Goal: Navigation & Orientation: Find specific page/section

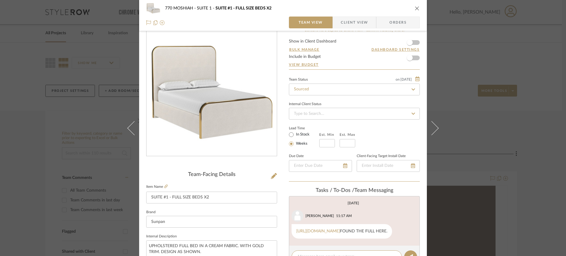
scroll to position [2, 0]
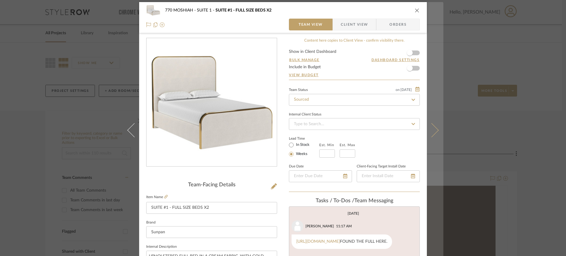
click at [433, 132] on icon at bounding box center [431, 130] width 14 height 14
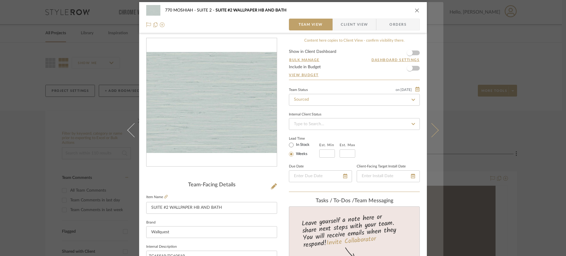
click at [435, 135] on button at bounding box center [435, 130] width 17 height 256
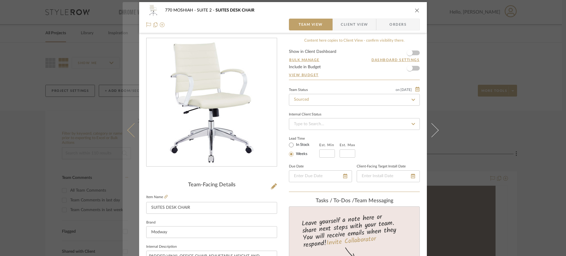
click at [132, 135] on icon at bounding box center [134, 130] width 14 height 14
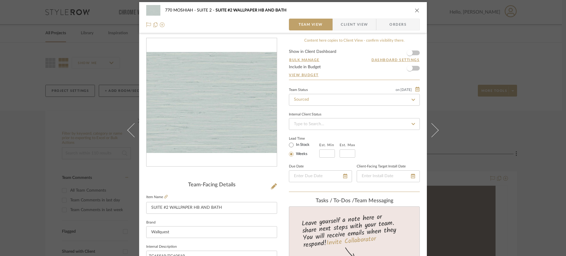
click at [132, 135] on icon at bounding box center [134, 130] width 14 height 14
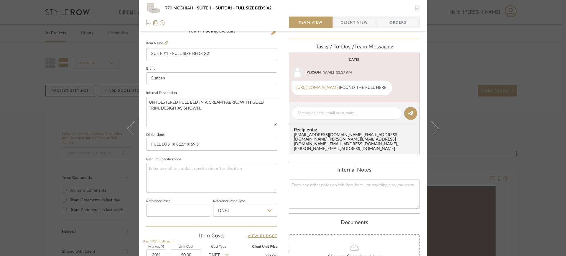
click at [132, 135] on icon at bounding box center [134, 128] width 14 height 14
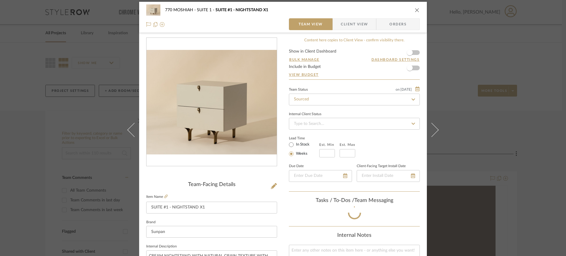
scroll to position [156, 0]
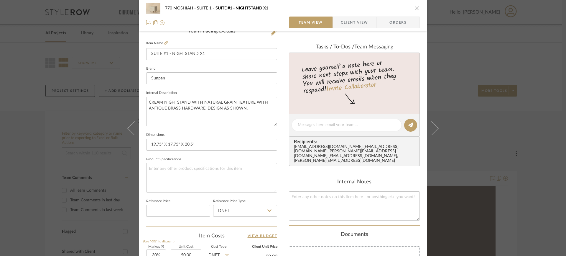
drag, startPoint x: 416, startPoint y: 9, endPoint x: 411, endPoint y: 110, distance: 101.2
click at [410, 110] on div "770 MOSHIAH SUITE 1 SUITE #1 - NIGHTSTAND X1 Team View Client View Orders Team-…" at bounding box center [283, 120] width 288 height 544
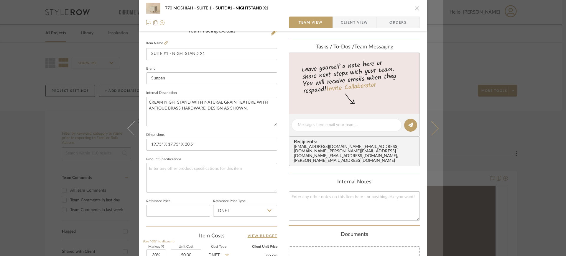
click at [435, 127] on icon at bounding box center [431, 128] width 14 height 14
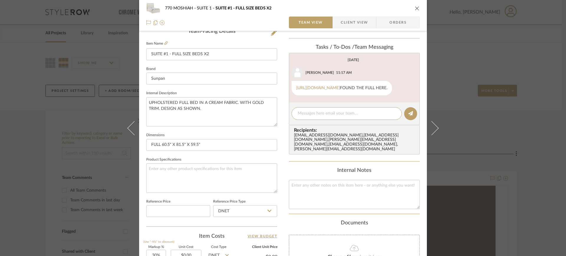
scroll to position [171, 0]
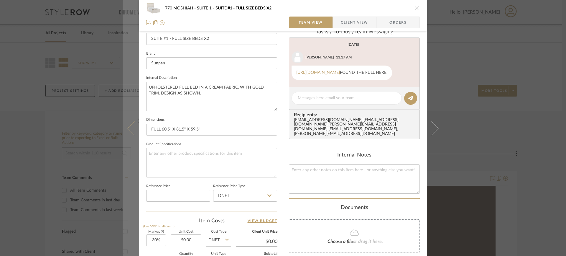
click at [130, 125] on icon at bounding box center [134, 128] width 14 height 14
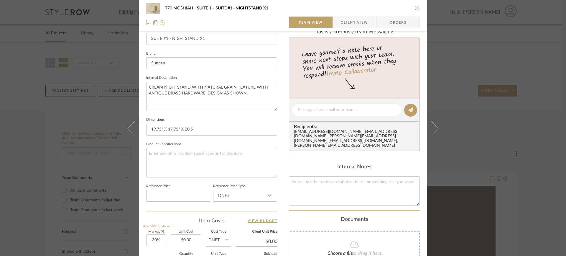
click at [130, 125] on icon at bounding box center [134, 128] width 14 height 14
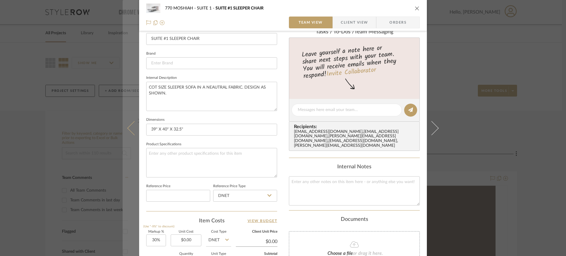
click at [126, 125] on button at bounding box center [131, 128] width 17 height 256
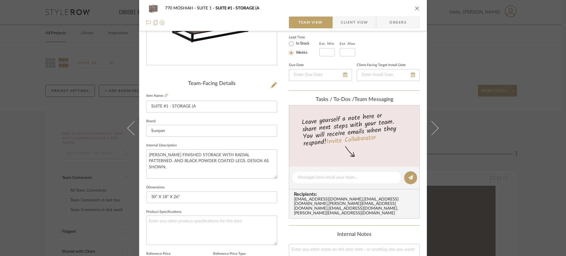
scroll to position [104, 0]
click at [182, 107] on input "SUITE #1 - STORAGE (A" at bounding box center [211, 106] width 131 height 12
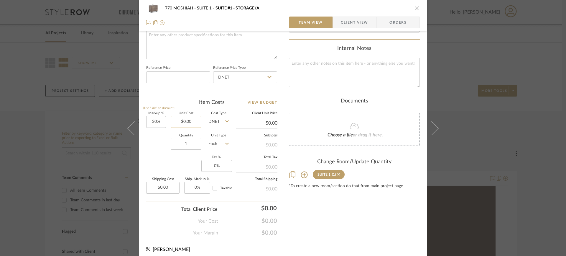
drag, startPoint x: 182, startPoint y: 107, endPoint x: 186, endPoint y: 163, distance: 56.4
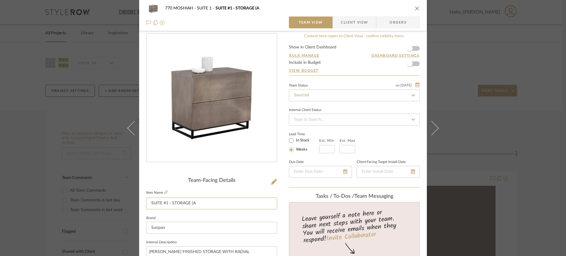
scroll to position [0, 0]
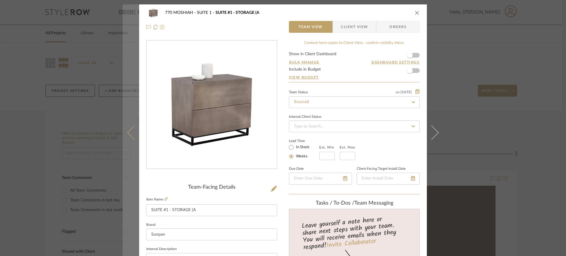
click at [130, 132] on icon at bounding box center [134, 132] width 14 height 14
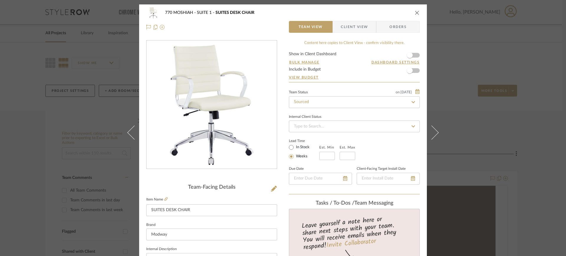
click at [128, 132] on icon at bounding box center [134, 132] width 14 height 14
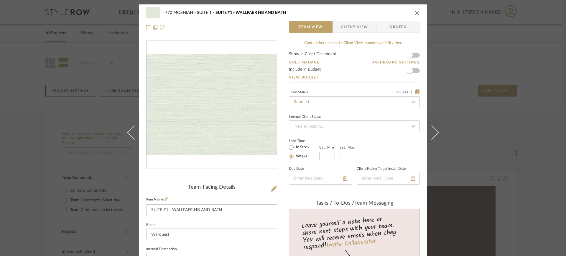
click at [129, 131] on icon at bounding box center [134, 132] width 14 height 14
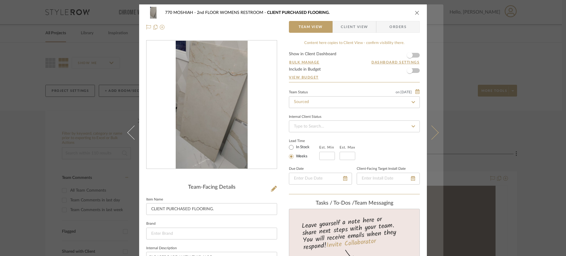
click at [432, 133] on icon at bounding box center [431, 132] width 14 height 14
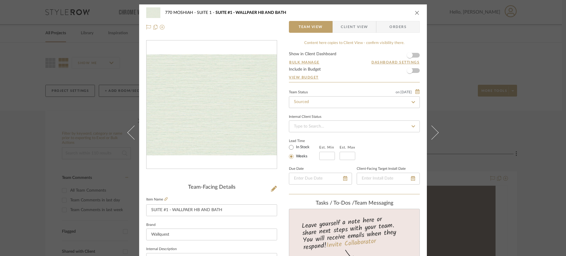
click at [432, 133] on icon at bounding box center [431, 132] width 14 height 14
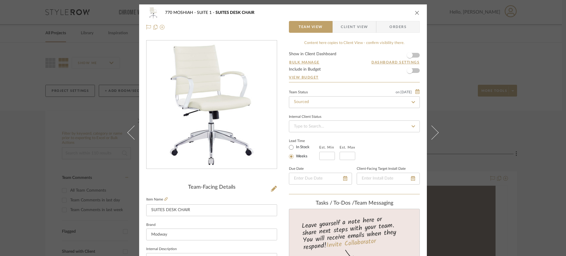
click at [432, 133] on icon at bounding box center [431, 132] width 14 height 14
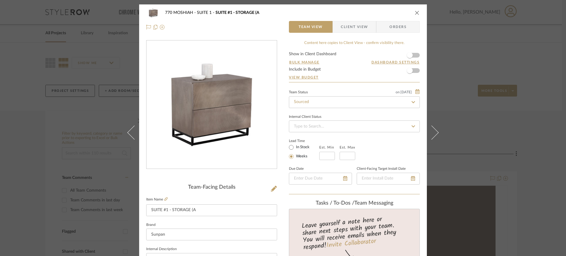
click at [432, 133] on icon at bounding box center [431, 132] width 14 height 14
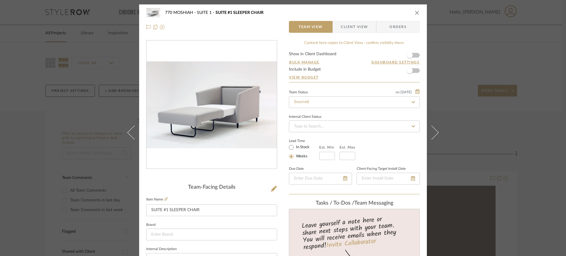
click at [432, 133] on icon at bounding box center [431, 132] width 14 height 14
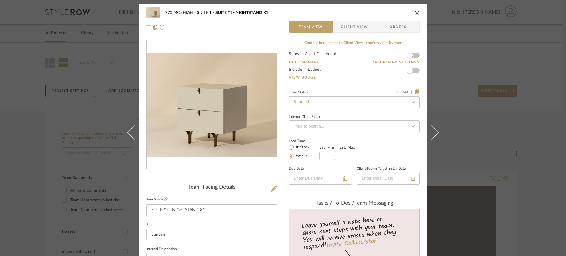
click at [432, 133] on icon at bounding box center [431, 132] width 14 height 14
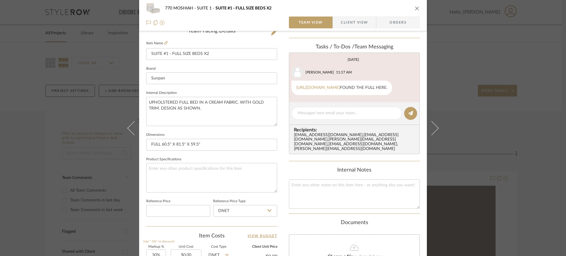
click at [432, 133] on button at bounding box center [435, 128] width 17 height 256
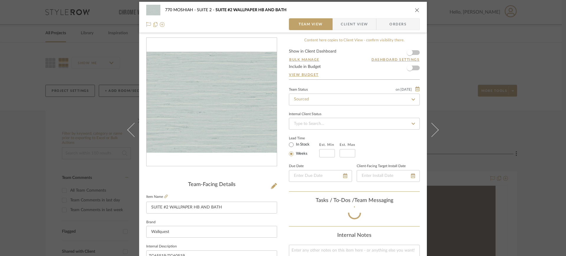
scroll to position [156, 0]
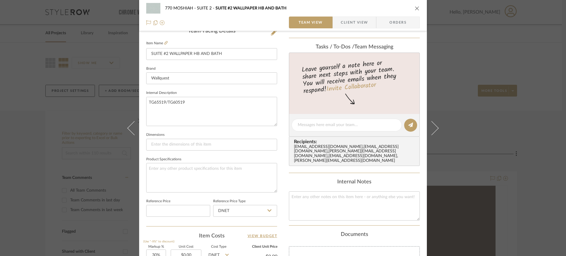
click at [432, 133] on button at bounding box center [435, 128] width 17 height 256
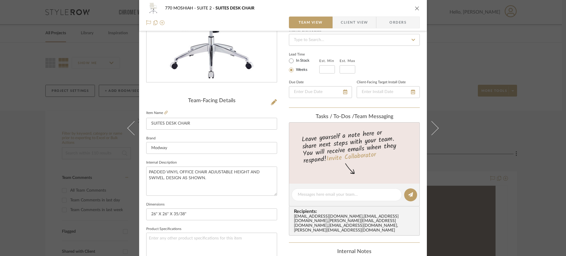
scroll to position [87, 0]
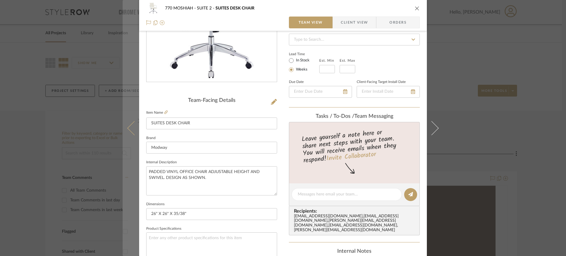
click at [131, 130] on icon at bounding box center [134, 128] width 14 height 14
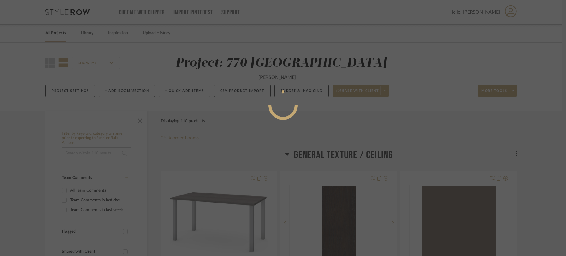
click at [131, 130] on div at bounding box center [283, 128] width 566 height 256
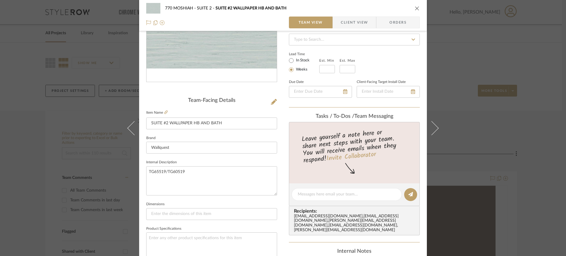
click at [131, 129] on icon at bounding box center [134, 128] width 14 height 14
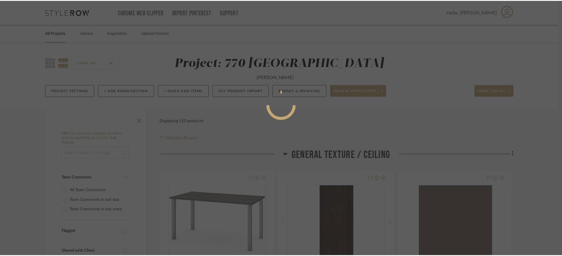
scroll to position [3, 0]
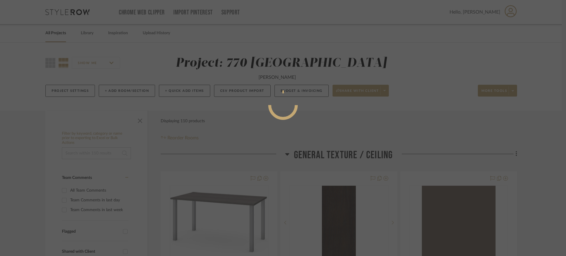
click at [131, 128] on div at bounding box center [283, 128] width 566 height 256
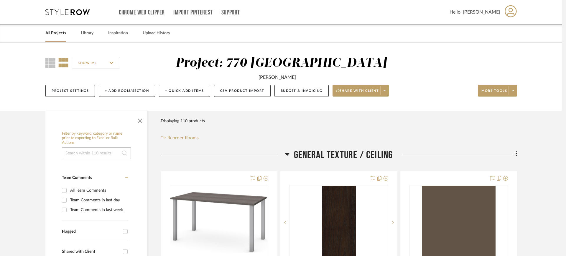
click at [130, 125] on div at bounding box center [96, 120] width 102 height 18
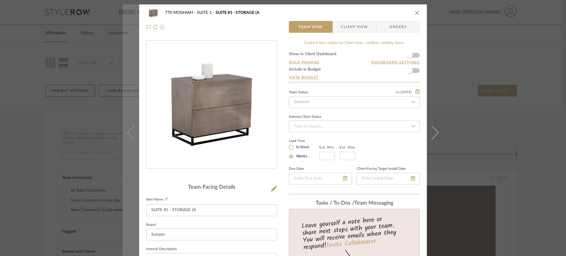
click at [128, 133] on icon at bounding box center [134, 132] width 14 height 14
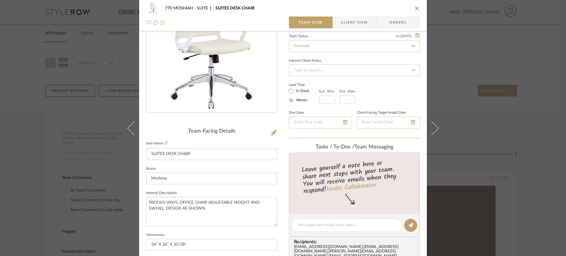
scroll to position [73, 0]
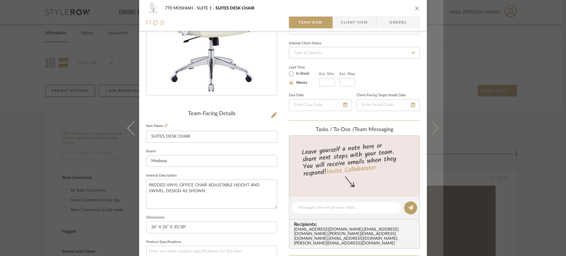
click at [435, 127] on icon at bounding box center [431, 128] width 14 height 14
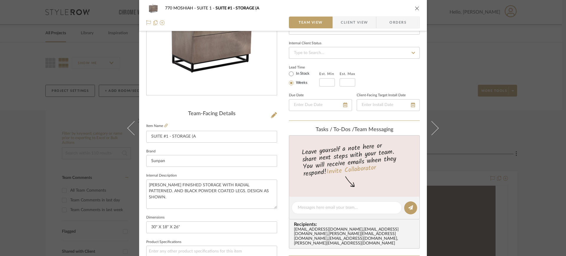
click at [435, 127] on icon at bounding box center [431, 128] width 14 height 14
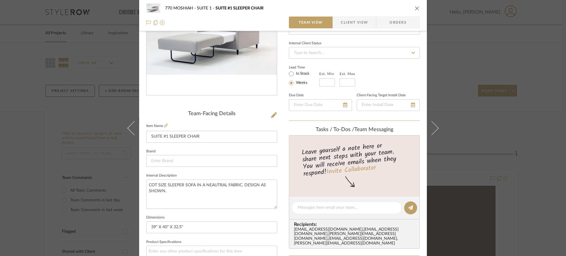
click at [435, 127] on icon at bounding box center [431, 128] width 14 height 14
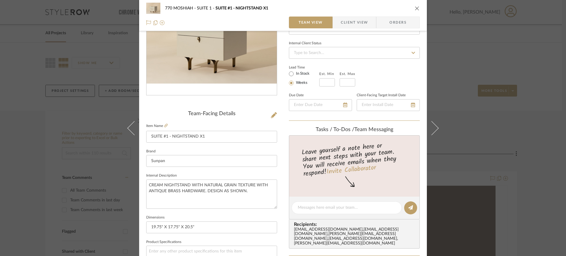
click at [435, 127] on icon at bounding box center [431, 128] width 14 height 14
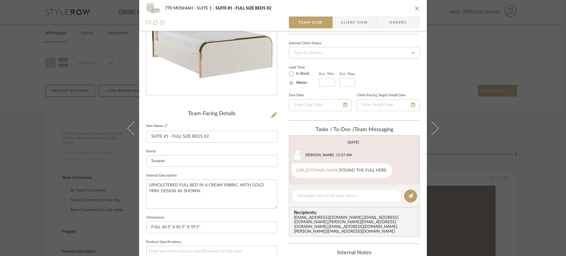
click at [435, 126] on icon at bounding box center [431, 128] width 14 height 14
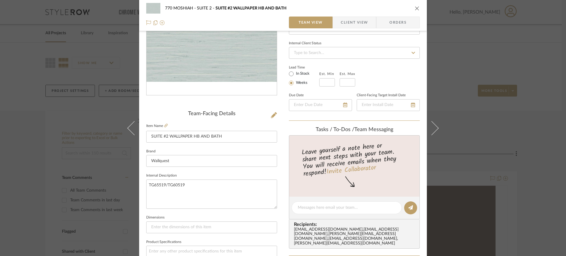
click at [435, 126] on icon at bounding box center [431, 128] width 14 height 14
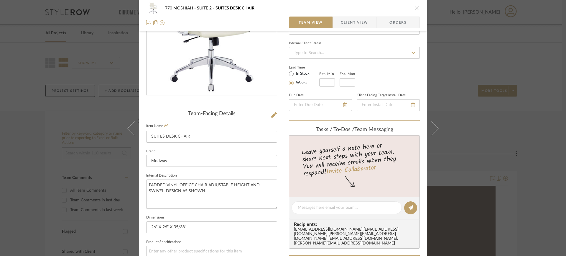
click at [434, 125] on button at bounding box center [435, 128] width 17 height 256
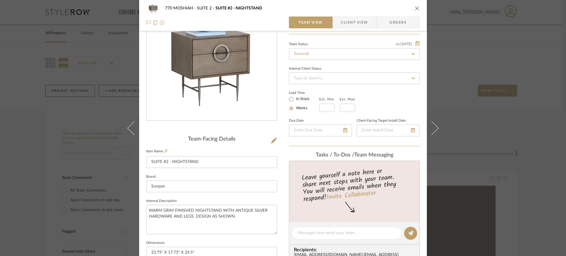
scroll to position [49, 0]
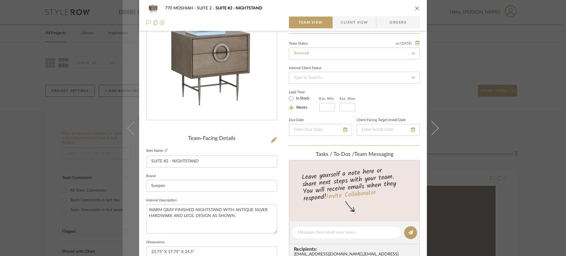
click at [126, 125] on button at bounding box center [131, 128] width 17 height 256
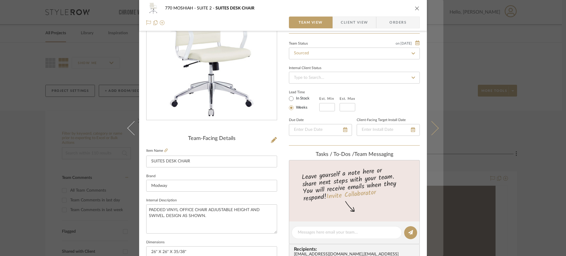
click at [435, 126] on icon at bounding box center [431, 128] width 14 height 14
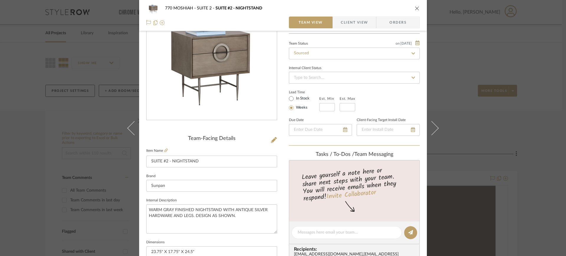
click at [435, 126] on icon at bounding box center [431, 128] width 14 height 14
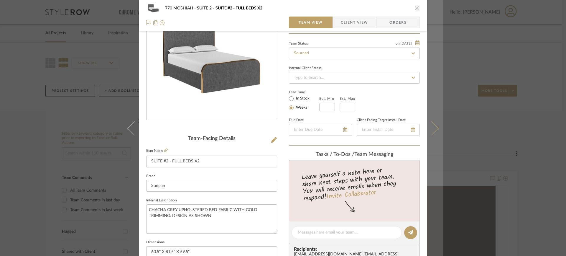
click at [434, 130] on icon at bounding box center [431, 128] width 14 height 14
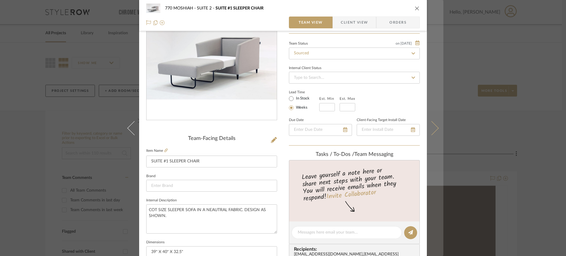
click at [433, 131] on icon at bounding box center [431, 128] width 14 height 14
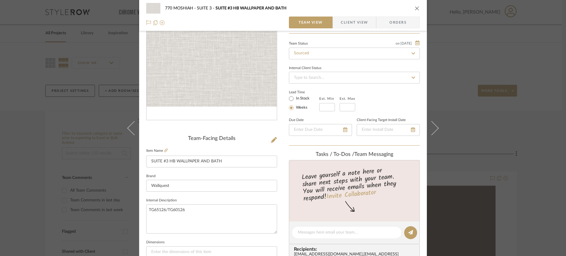
click at [433, 131] on icon at bounding box center [431, 128] width 14 height 14
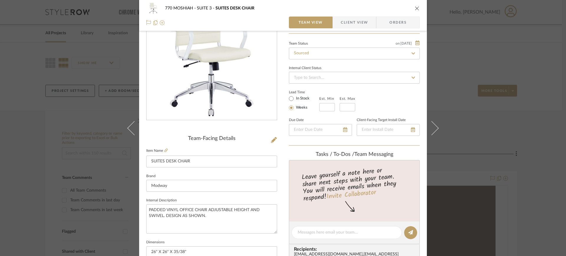
click at [433, 131] on icon at bounding box center [431, 128] width 14 height 14
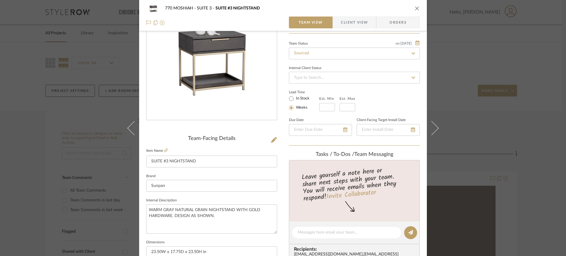
click at [433, 131] on icon at bounding box center [431, 128] width 14 height 14
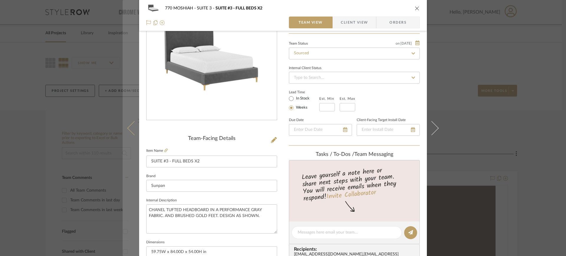
click at [131, 132] on icon at bounding box center [134, 128] width 14 height 14
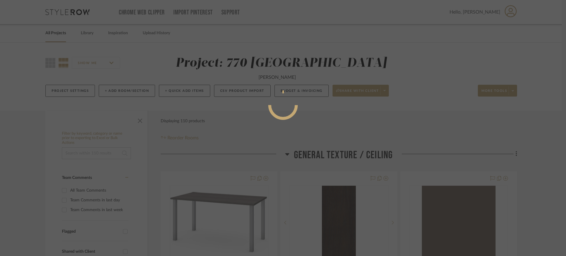
click at [131, 130] on div at bounding box center [283, 128] width 566 height 256
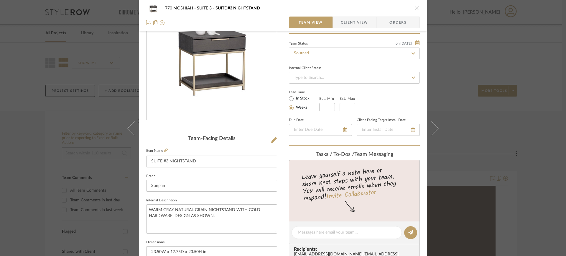
click at [131, 130] on icon at bounding box center [134, 128] width 14 height 14
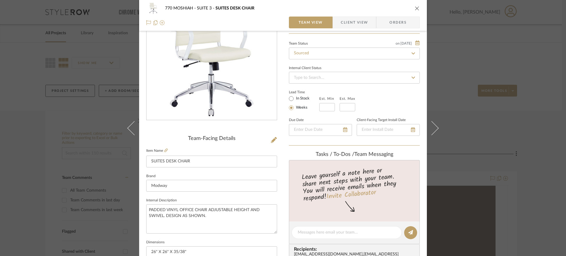
click at [130, 129] on icon at bounding box center [134, 128] width 14 height 14
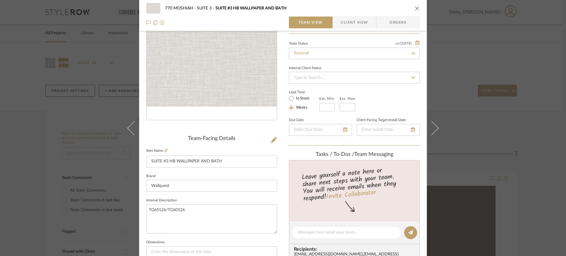
click at [130, 128] on icon at bounding box center [134, 128] width 14 height 14
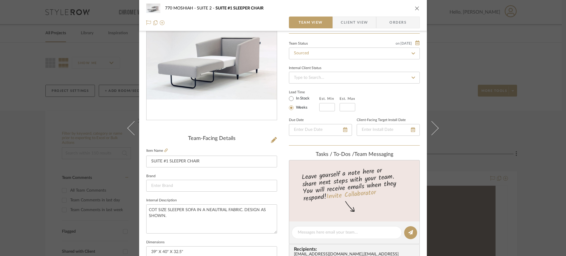
click at [130, 127] on icon at bounding box center [134, 128] width 14 height 14
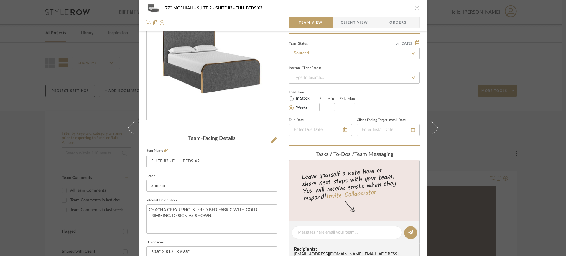
click at [130, 126] on icon at bounding box center [134, 128] width 14 height 14
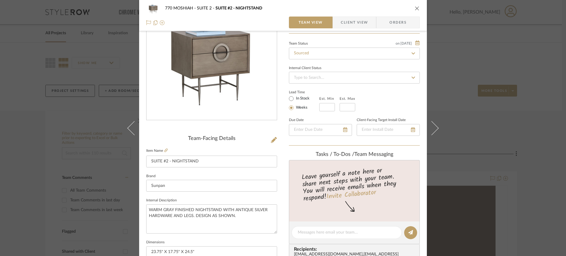
click at [129, 125] on icon at bounding box center [134, 128] width 14 height 14
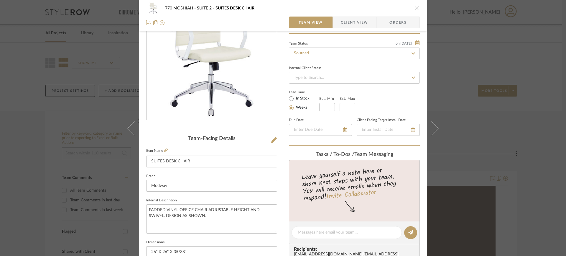
click at [129, 125] on icon at bounding box center [134, 128] width 14 height 14
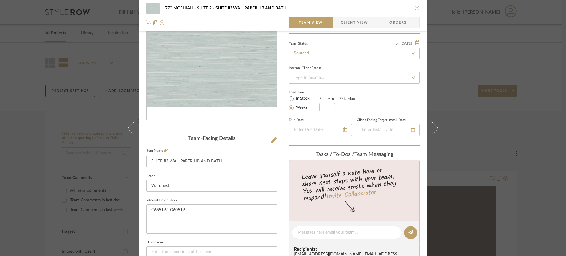
click at [129, 125] on icon at bounding box center [134, 128] width 14 height 14
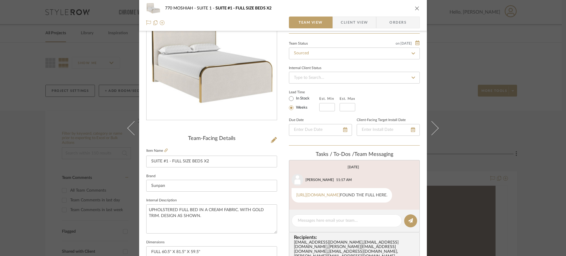
click at [129, 125] on icon at bounding box center [134, 128] width 14 height 14
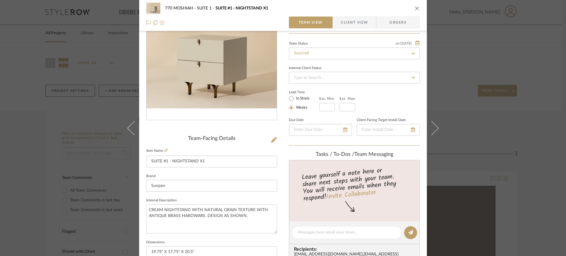
click at [129, 125] on icon at bounding box center [134, 128] width 14 height 14
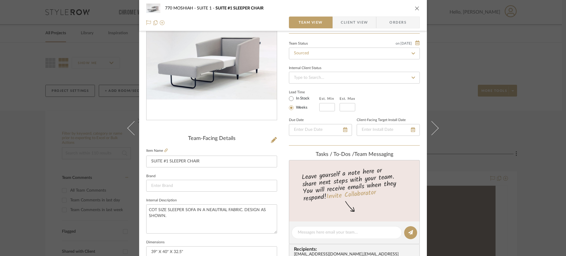
click at [129, 125] on icon at bounding box center [134, 128] width 14 height 14
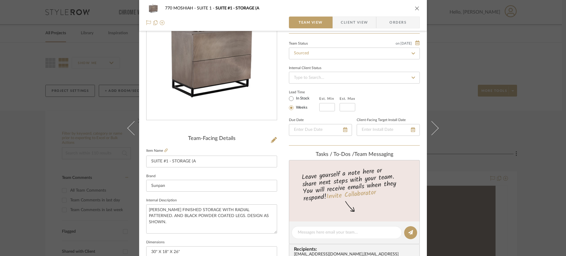
click at [129, 125] on icon at bounding box center [134, 128] width 14 height 14
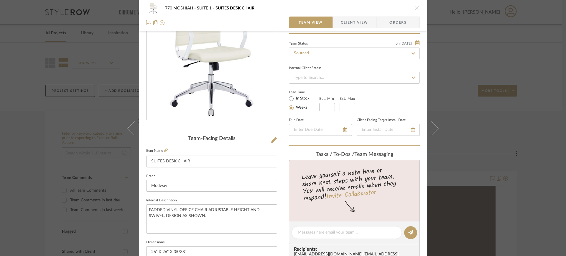
click at [129, 125] on icon at bounding box center [134, 128] width 14 height 14
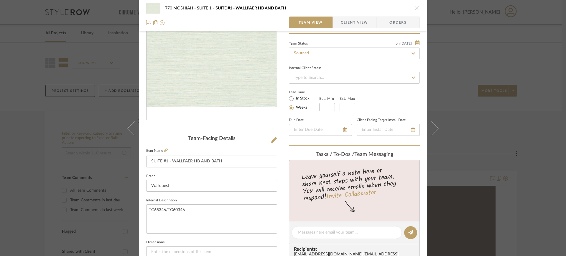
click at [129, 125] on icon at bounding box center [134, 128] width 14 height 14
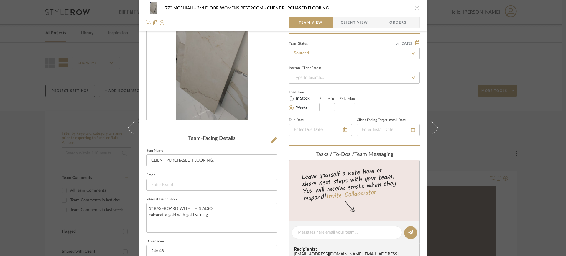
click at [129, 125] on icon at bounding box center [134, 128] width 14 height 14
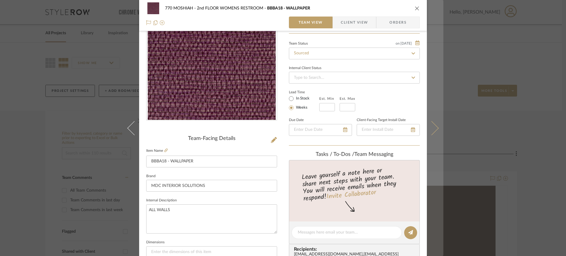
click at [434, 128] on icon at bounding box center [431, 128] width 14 height 14
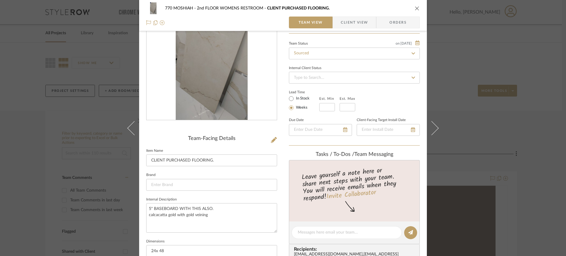
click at [434, 128] on icon at bounding box center [431, 128] width 14 height 14
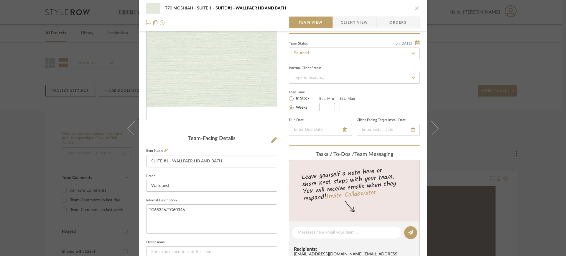
click at [434, 128] on icon at bounding box center [431, 128] width 14 height 14
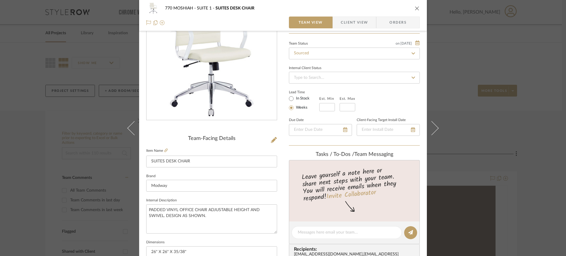
click at [432, 126] on icon at bounding box center [431, 128] width 14 height 14
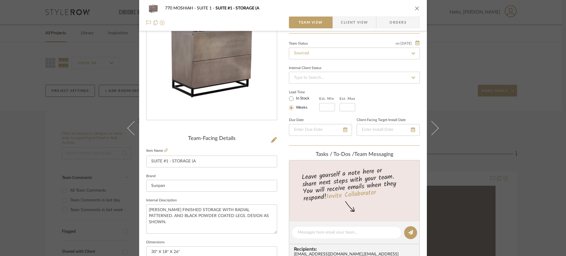
click at [431, 126] on icon at bounding box center [431, 128] width 14 height 14
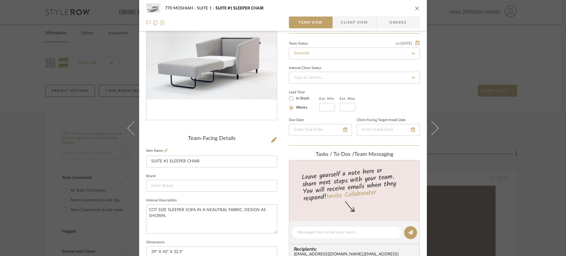
click at [431, 125] on icon at bounding box center [431, 128] width 14 height 14
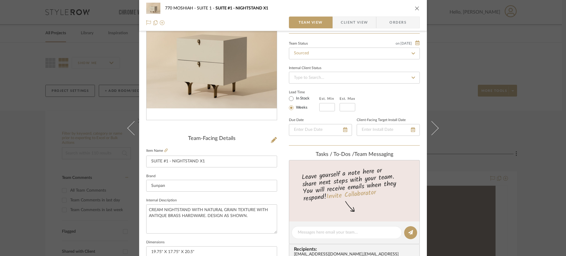
click at [431, 125] on icon at bounding box center [431, 128] width 14 height 14
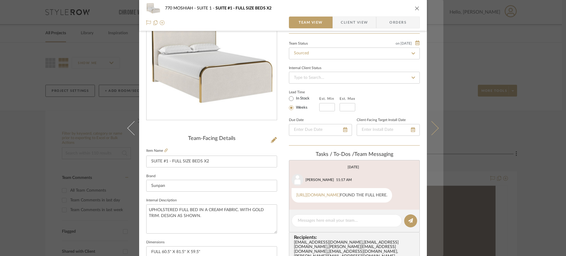
click at [434, 126] on icon at bounding box center [431, 128] width 14 height 14
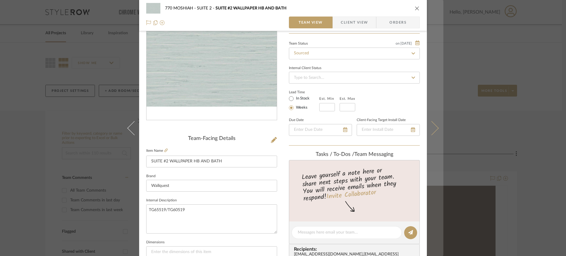
click at [434, 126] on icon at bounding box center [431, 128] width 14 height 14
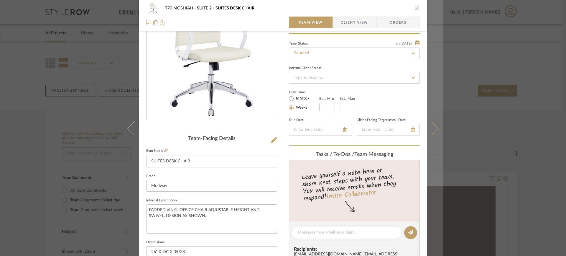
click at [431, 126] on icon at bounding box center [431, 128] width 14 height 14
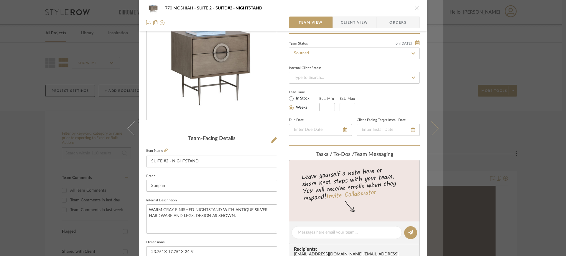
click at [431, 127] on icon at bounding box center [431, 128] width 14 height 14
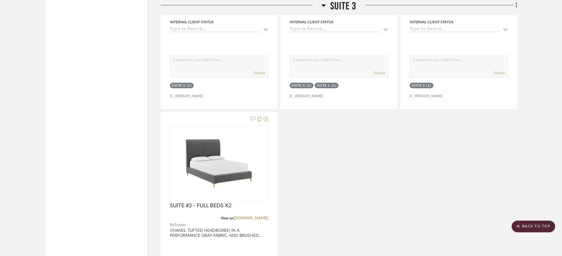
scroll to position [2651, 0]
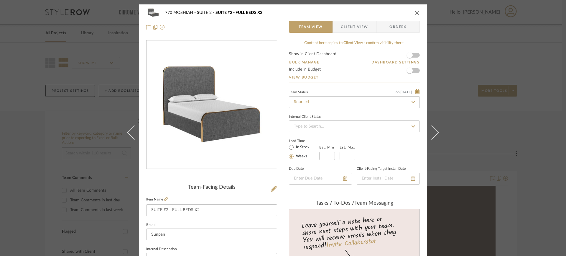
scroll to position [4, 0]
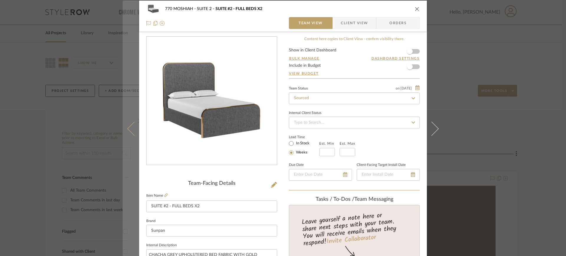
click at [130, 133] on icon at bounding box center [134, 128] width 14 height 14
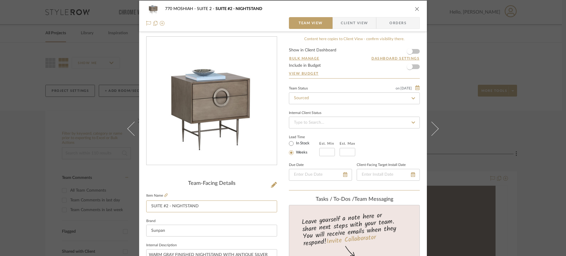
scroll to position [0, 0]
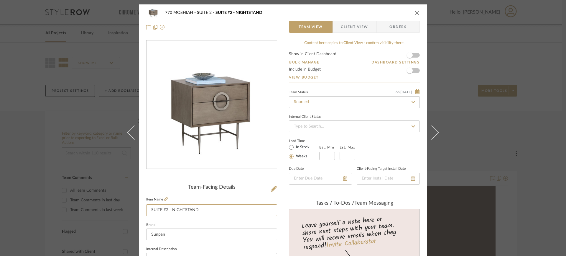
drag, startPoint x: 260, startPoint y: 201, endPoint x: 259, endPoint y: 129, distance: 72.8
drag, startPoint x: 202, startPoint y: 185, endPoint x: 203, endPoint y: 146, distance: 38.6
drag, startPoint x: 192, startPoint y: 204, endPoint x: 190, endPoint y: 181, distance: 23.4
click at [183, 188] on div "Team-Facing Details" at bounding box center [211, 187] width 131 height 6
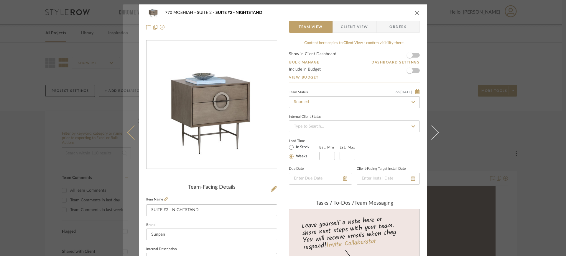
click at [128, 132] on icon at bounding box center [134, 132] width 14 height 14
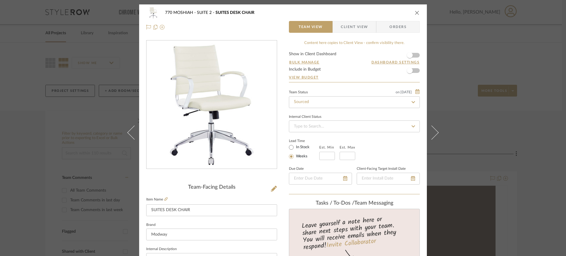
click at [128, 132] on icon at bounding box center [134, 132] width 14 height 14
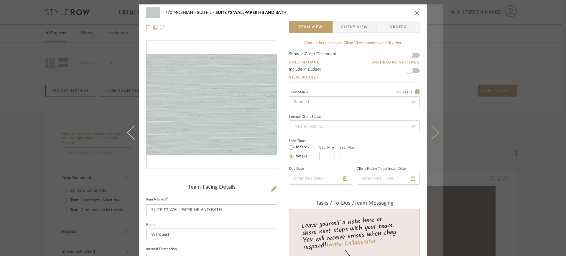
click at [437, 133] on button at bounding box center [435, 132] width 17 height 256
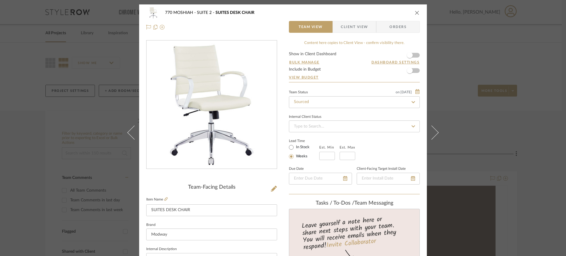
click at [437, 133] on button at bounding box center [435, 132] width 17 height 256
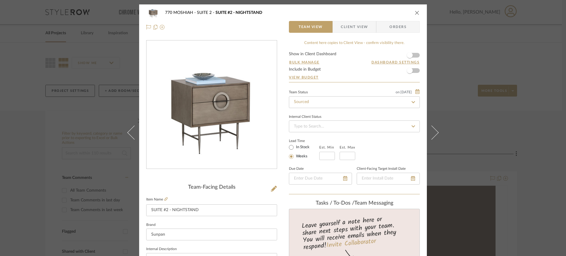
click at [437, 133] on button at bounding box center [435, 132] width 17 height 256
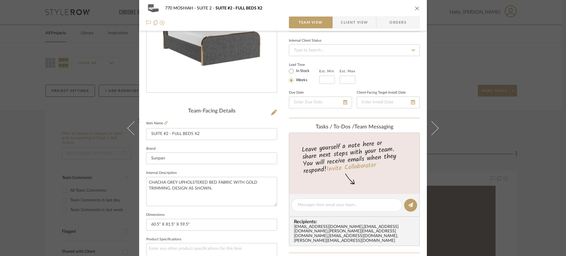
scroll to position [80, 0]
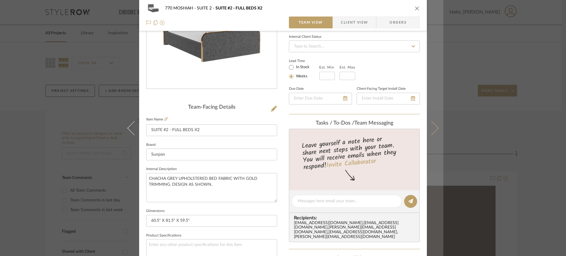
click at [434, 129] on icon at bounding box center [431, 128] width 14 height 14
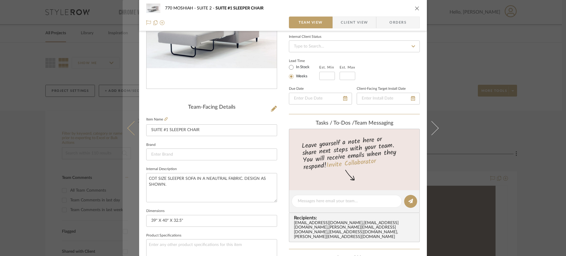
click at [130, 132] on icon at bounding box center [134, 128] width 14 height 14
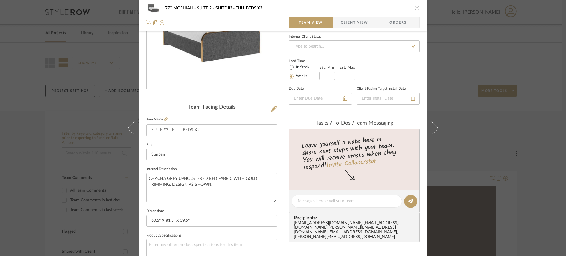
click at [130, 131] on icon at bounding box center [134, 128] width 14 height 14
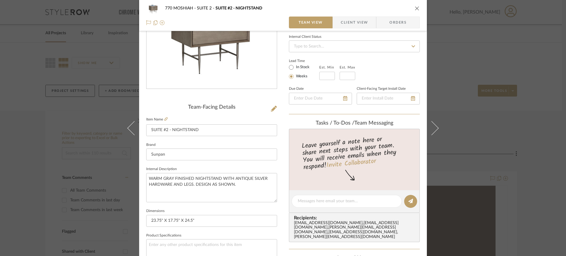
click at [130, 131] on icon at bounding box center [134, 128] width 14 height 14
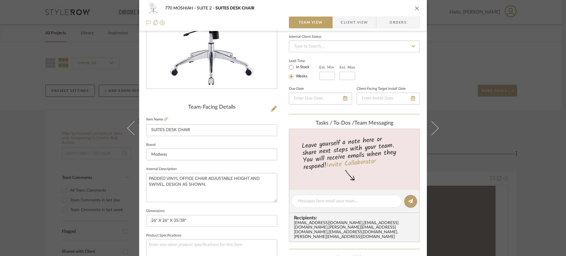
click at [130, 131] on icon at bounding box center [134, 128] width 14 height 14
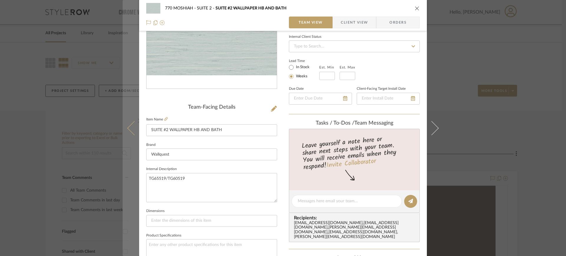
click at [130, 130] on icon at bounding box center [134, 128] width 14 height 14
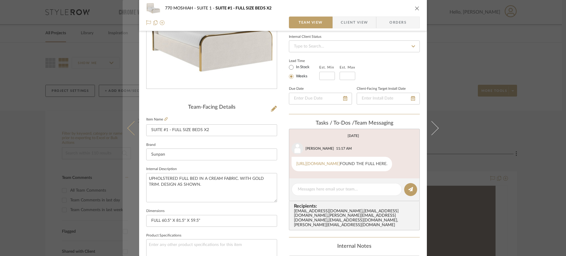
click at [130, 129] on icon at bounding box center [134, 128] width 14 height 14
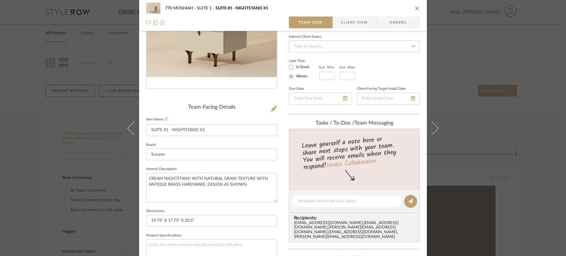
click at [130, 129] on icon at bounding box center [134, 128] width 14 height 14
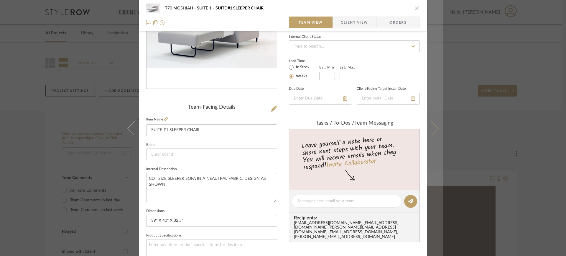
click at [434, 130] on icon at bounding box center [431, 128] width 14 height 14
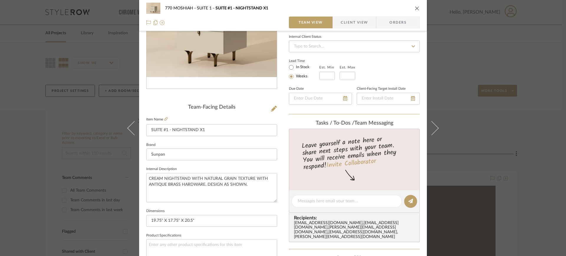
click at [434, 130] on icon at bounding box center [431, 128] width 14 height 14
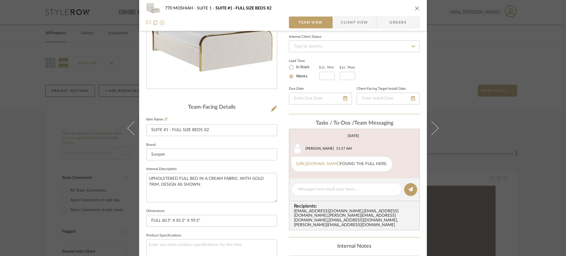
click at [434, 130] on icon at bounding box center [431, 128] width 14 height 14
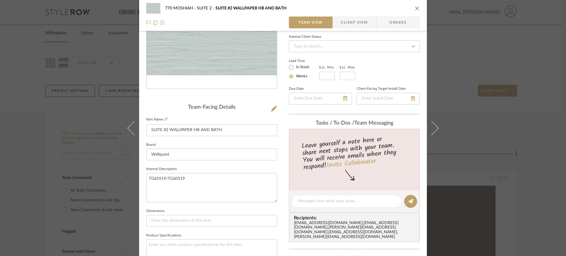
click at [434, 130] on icon at bounding box center [431, 128] width 14 height 14
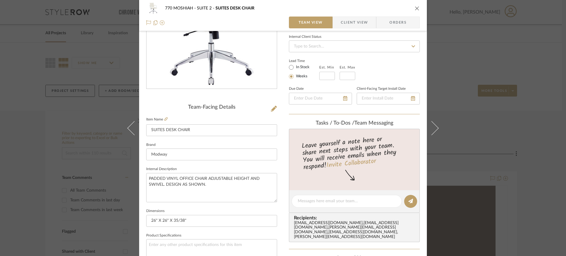
click at [434, 130] on icon at bounding box center [431, 128] width 14 height 14
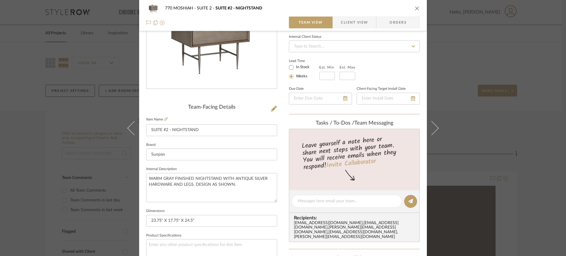
click at [434, 130] on icon at bounding box center [431, 128] width 14 height 14
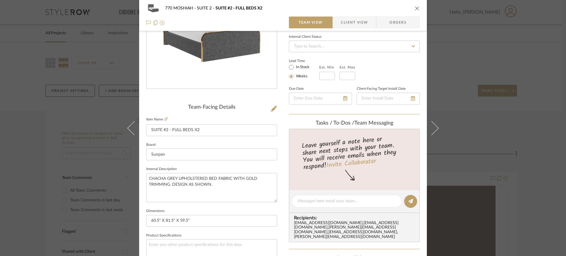
click at [434, 130] on icon at bounding box center [431, 128] width 14 height 14
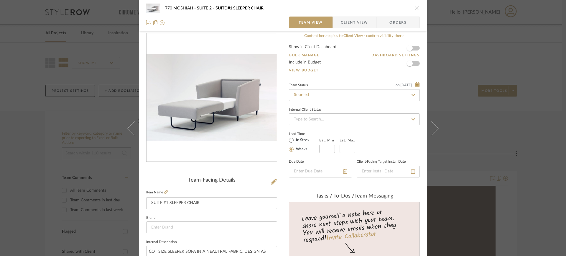
scroll to position [0, 0]
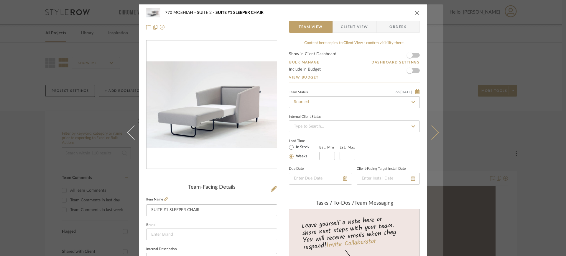
click at [431, 134] on icon at bounding box center [431, 132] width 14 height 14
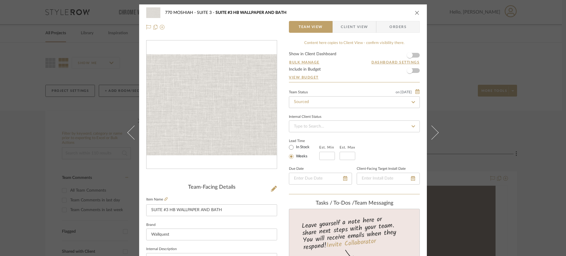
click at [431, 134] on icon at bounding box center [431, 132] width 14 height 14
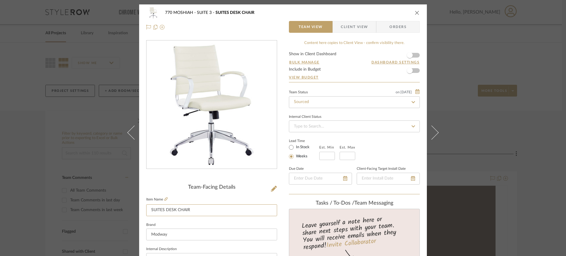
drag, startPoint x: 257, startPoint y: 208, endPoint x: 257, endPoint y: 188, distance: 19.8
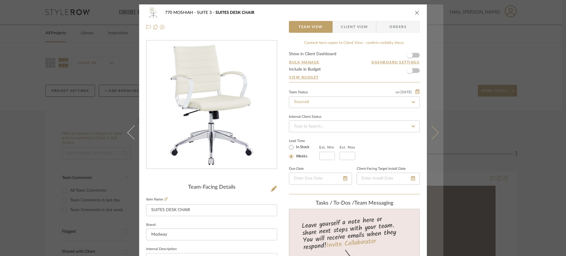
click at [436, 134] on button at bounding box center [435, 132] width 17 height 256
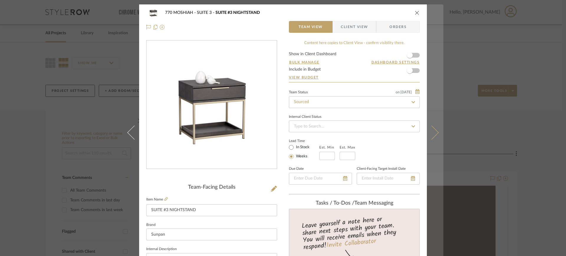
click at [435, 128] on button at bounding box center [435, 132] width 17 height 256
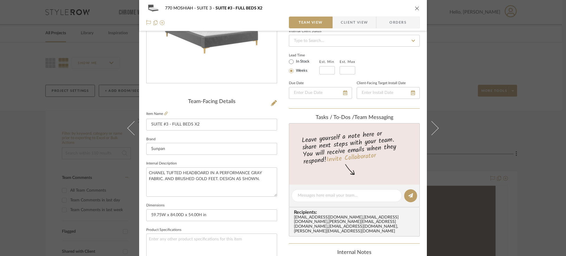
scroll to position [78, 0]
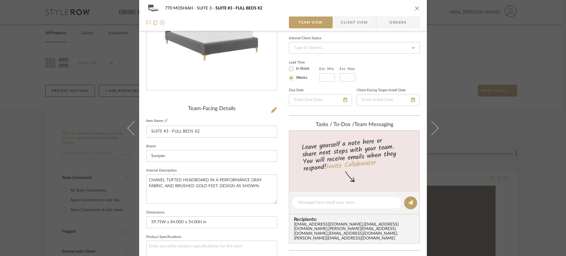
click at [255, 143] on fieldset "Brand Sunpan" at bounding box center [211, 152] width 131 height 20
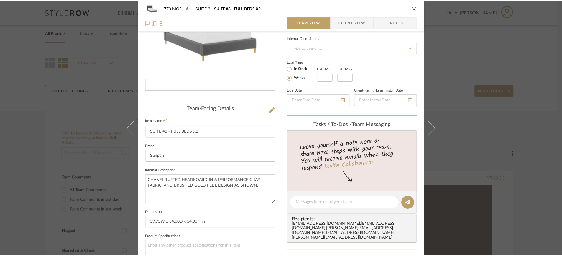
scroll to position [0, 0]
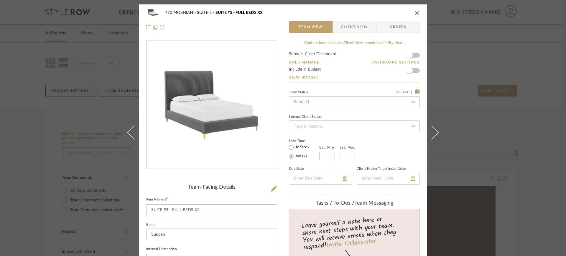
drag, startPoint x: 562, startPoint y: 90, endPoint x: 564, endPoint y: 111, distance: 20.8
click at [564, 111] on div "770 MOSHIAH SUITE 3 SUITE #3 - FULL BEDS X2 Team View Client View Orders Team-F…" at bounding box center [283, 128] width 566 height 256
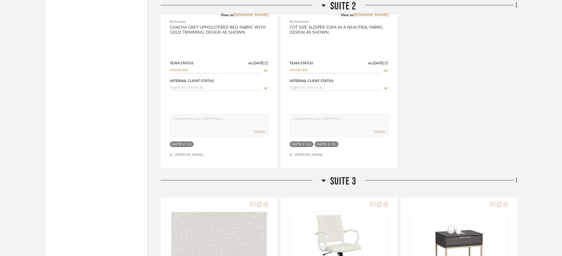
scroll to position [2460, 0]
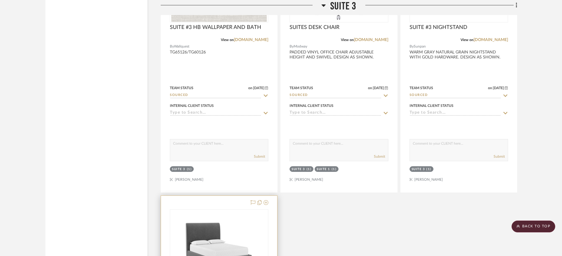
click at [213, 231] on img "0" at bounding box center [219, 247] width 92 height 74
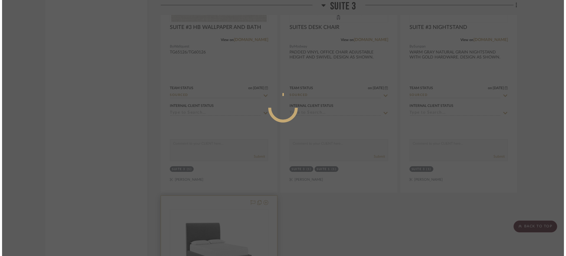
scroll to position [0, 0]
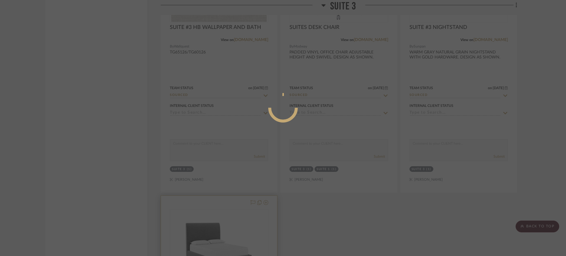
click at [213, 231] on div at bounding box center [283, 128] width 566 height 256
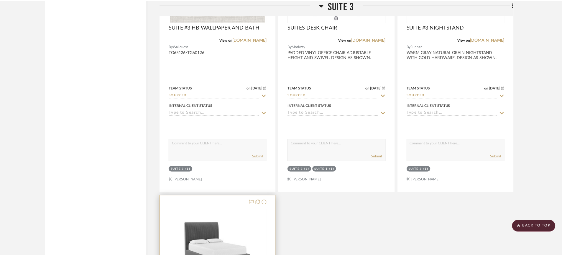
scroll to position [2460, 0]
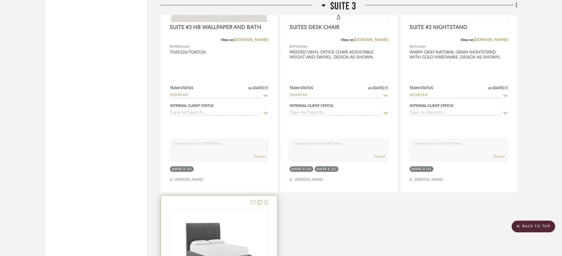
click at [213, 232] on img "0" at bounding box center [219, 247] width 92 height 74
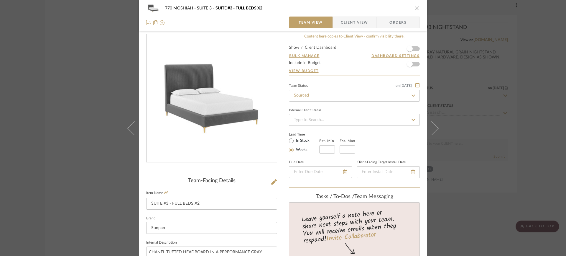
scroll to position [0, 0]
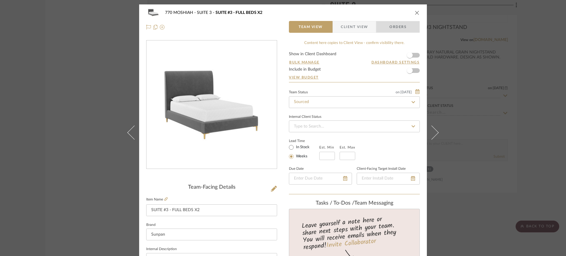
click at [404, 22] on span "Orders" at bounding box center [398, 27] width 30 height 12
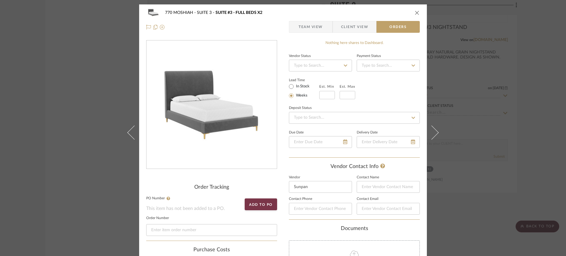
click at [354, 26] on span "Client View" at bounding box center [354, 27] width 27 height 12
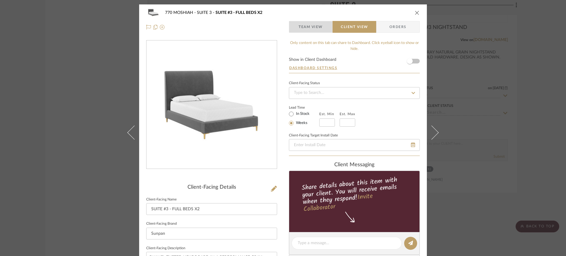
click at [304, 24] on span "Team View" at bounding box center [311, 27] width 24 height 12
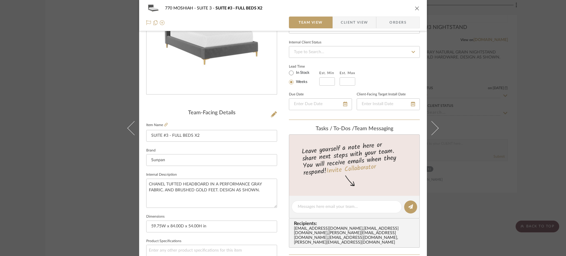
scroll to position [48, 0]
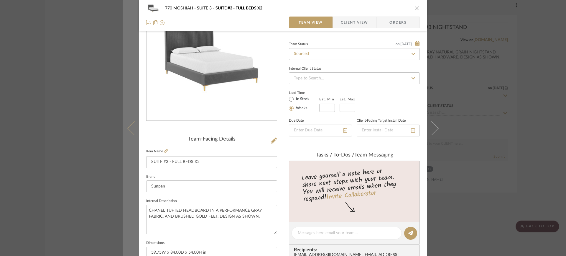
click at [128, 124] on button at bounding box center [131, 128] width 17 height 256
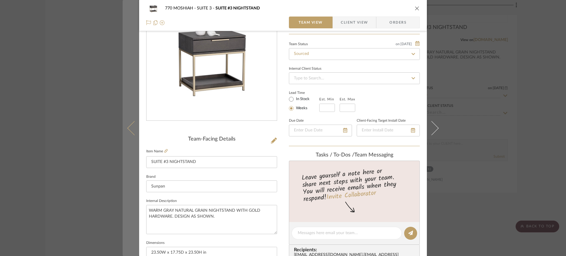
click at [128, 130] on icon at bounding box center [134, 128] width 14 height 14
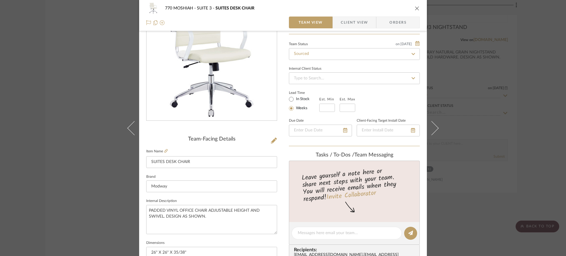
click at [128, 130] on icon at bounding box center [134, 128] width 14 height 14
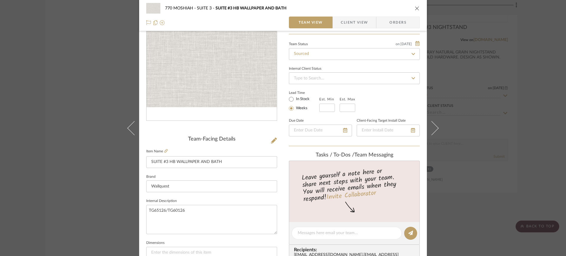
scroll to position [0, 0]
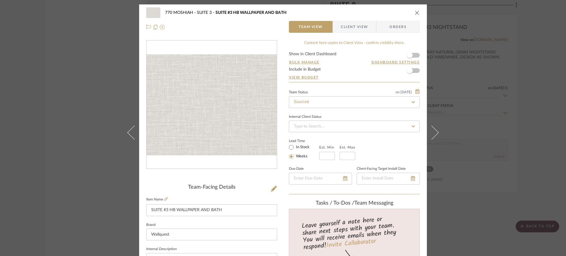
click at [130, 135] on icon at bounding box center [134, 132] width 14 height 14
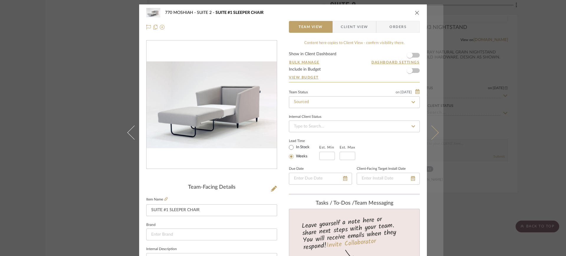
click at [429, 136] on icon at bounding box center [431, 132] width 14 height 14
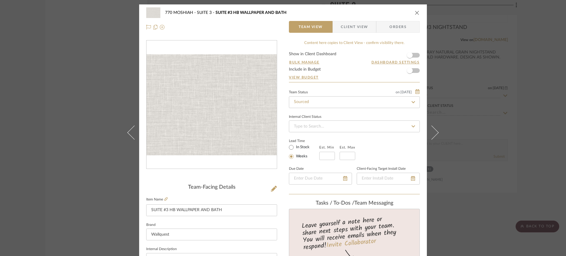
click at [429, 136] on icon at bounding box center [431, 132] width 14 height 14
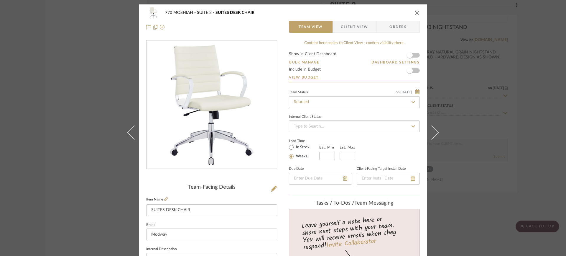
click at [429, 136] on icon at bounding box center [431, 132] width 14 height 14
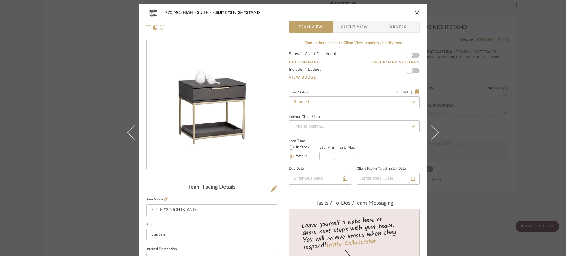
click at [429, 136] on icon at bounding box center [431, 132] width 14 height 14
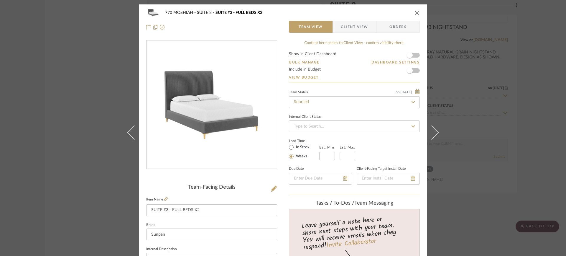
click at [429, 136] on icon at bounding box center [431, 132] width 14 height 14
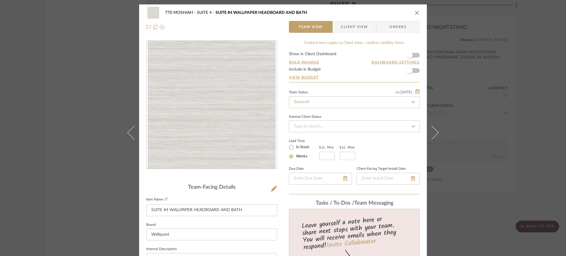
click at [429, 136] on icon at bounding box center [431, 132] width 14 height 14
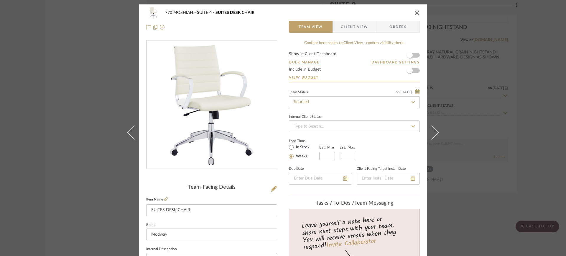
click at [429, 136] on icon at bounding box center [431, 132] width 14 height 14
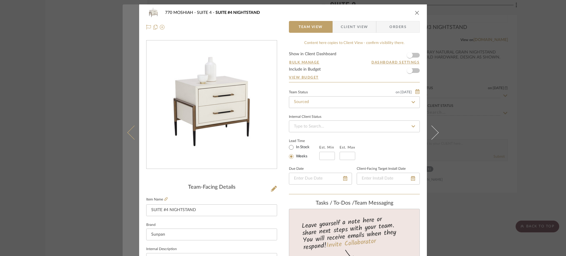
drag, startPoint x: 128, startPoint y: 129, endPoint x: 124, endPoint y: 126, distance: 4.9
click at [128, 129] on button at bounding box center [131, 132] width 17 height 256
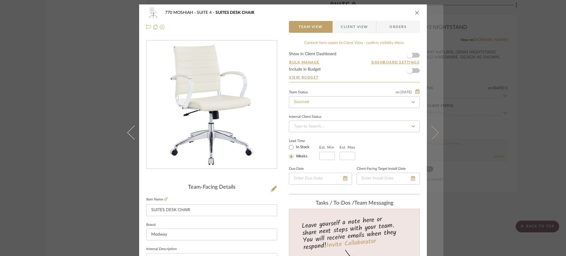
click at [431, 127] on icon at bounding box center [431, 132] width 14 height 14
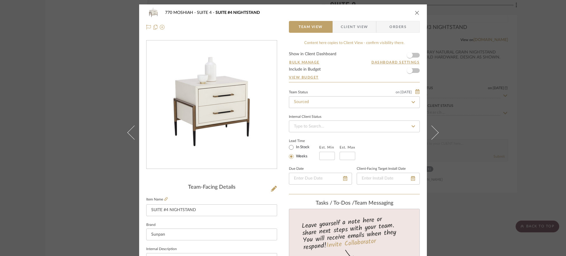
click at [431, 127] on icon at bounding box center [431, 132] width 14 height 14
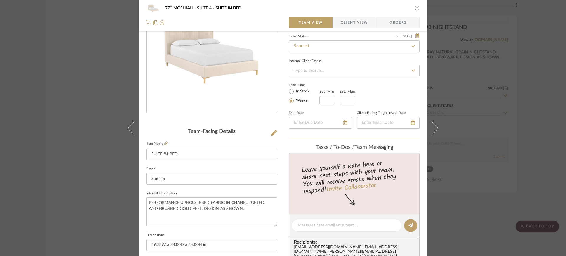
scroll to position [58, 0]
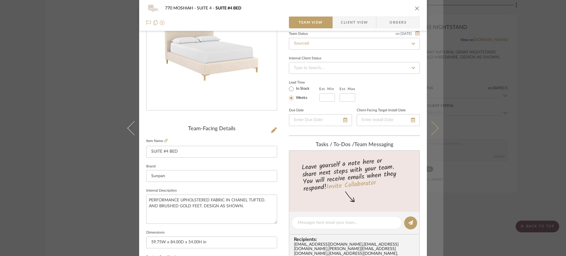
click at [432, 125] on icon at bounding box center [431, 128] width 14 height 14
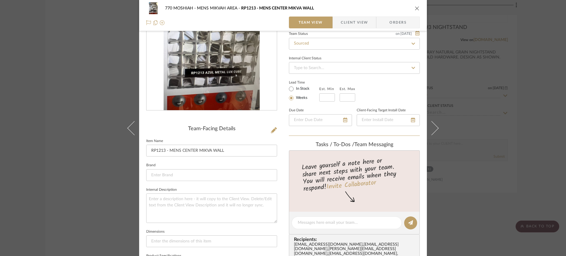
click at [235, 112] on div at bounding box center [211, 51] width 131 height 138
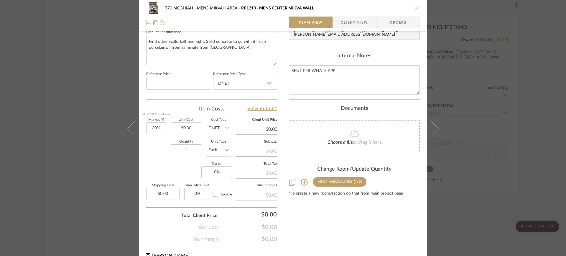
scroll to position [292, 0]
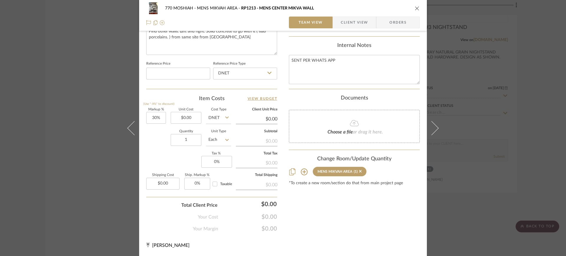
click at [412, 8] on div "770 MOSHIAH MENS MIKVAH AREA RP1213 - MENS CENTER MIKVA WALL" at bounding box center [283, 8] width 274 height 12
click at [417, 8] on button "close" at bounding box center [416, 8] width 5 height 5
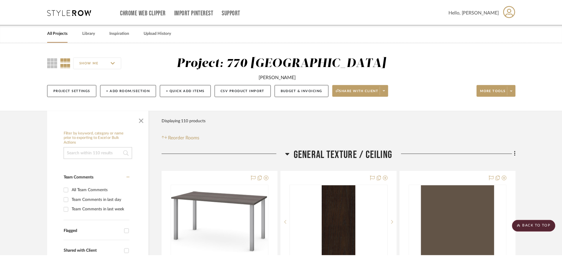
scroll to position [2460, 0]
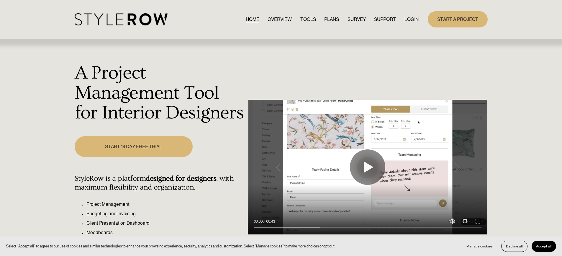
click at [409, 17] on link "LOGIN" at bounding box center [411, 19] width 14 height 8
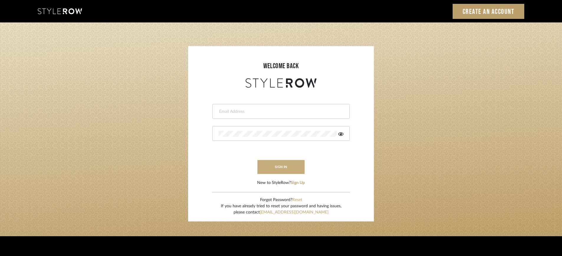
type input "[PERSON_NAME][EMAIL_ADDRESS][DOMAIN_NAME]"
click at [279, 161] on button "sign in" at bounding box center [280, 167] width 47 height 14
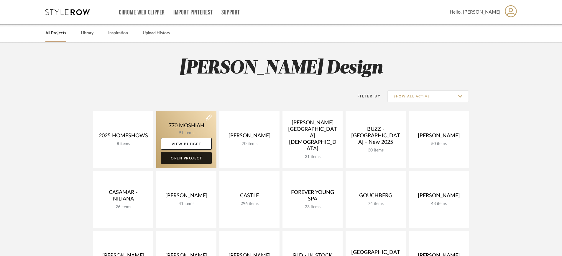
click at [198, 158] on link "Open Project" at bounding box center [186, 158] width 51 height 12
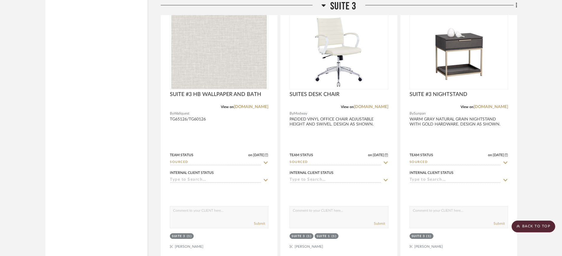
scroll to position [2387, 0]
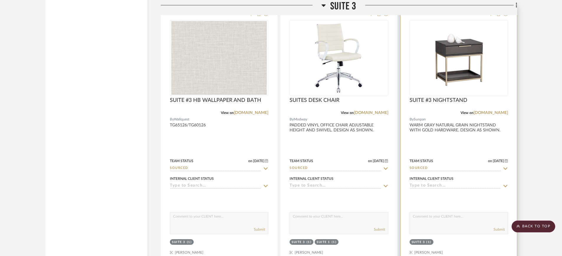
click at [466, 77] on div at bounding box center [458, 57] width 98 height 75
click at [463, 78] on img "0" at bounding box center [459, 58] width 92 height 74
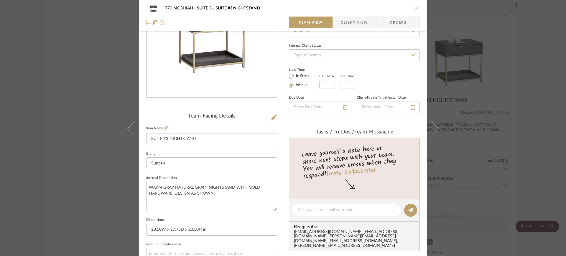
scroll to position [72, 0]
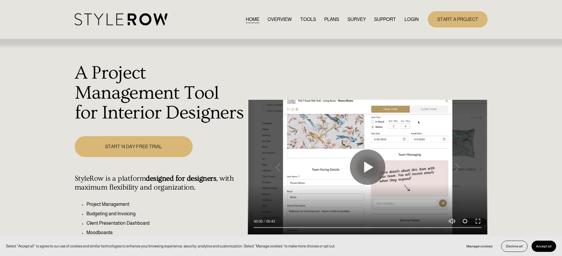
click at [415, 20] on link "LOGIN" at bounding box center [411, 19] width 14 height 8
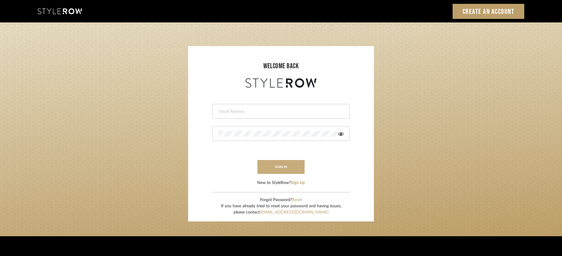
type input "[PERSON_NAME][EMAIL_ADDRESS][DOMAIN_NAME]"
click at [277, 166] on button "sign in" at bounding box center [280, 167] width 47 height 14
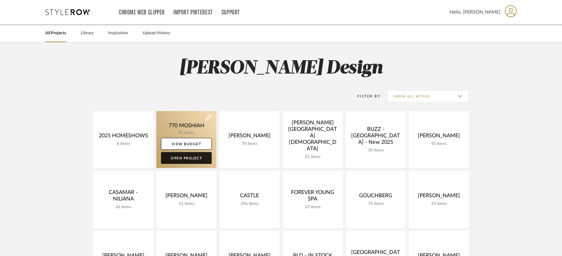
click at [192, 158] on link "Open Project" at bounding box center [186, 158] width 51 height 12
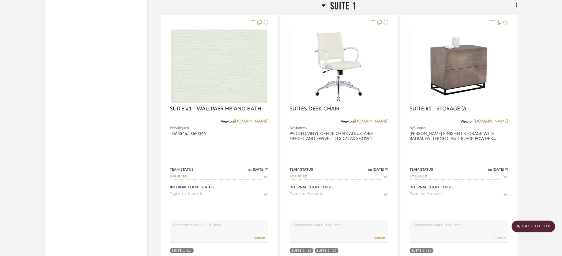
scroll to position [1293, 0]
